Goal: Task Accomplishment & Management: Use online tool/utility

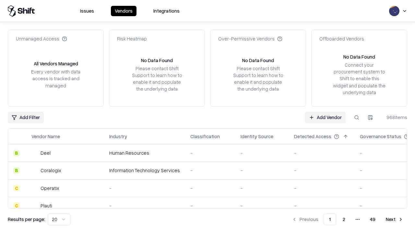
click at [325, 117] on link "Add Vendor" at bounding box center [325, 118] width 41 height 12
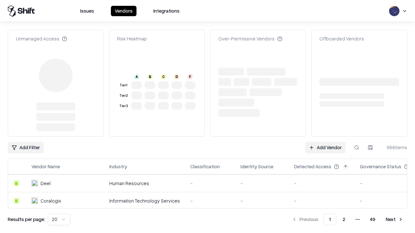
click at [325, 142] on link "Add Vendor" at bounding box center [325, 148] width 41 height 12
